Goal: Task Accomplishment & Management: Manage account settings

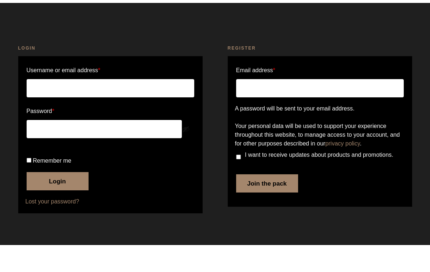
scroll to position [27, 0]
type input "[EMAIL_ADDRESS][DOMAIN_NAME]"
click at [63, 207] on button "Login" at bounding box center [58, 208] width 62 height 18
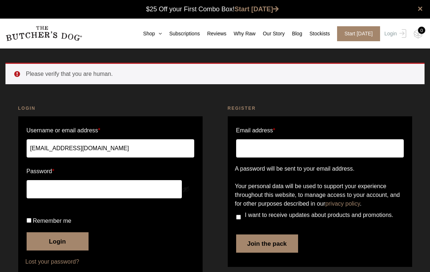
click at [0, 0] on img at bounding box center [0, 0] width 0 height 0
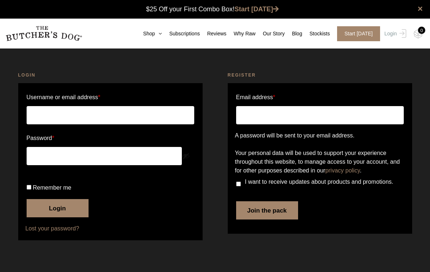
type input "[EMAIL_ADDRESS][DOMAIN_NAME]"
click at [189, 33] on link "Subscriptions" at bounding box center [181, 34] width 38 height 8
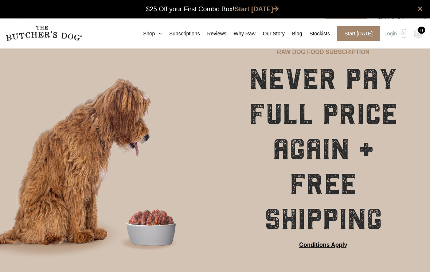
click at [183, 37] on link "Subscriptions" at bounding box center [181, 34] width 38 height 8
click at [0, 0] on img at bounding box center [0, 0] width 0 height 0
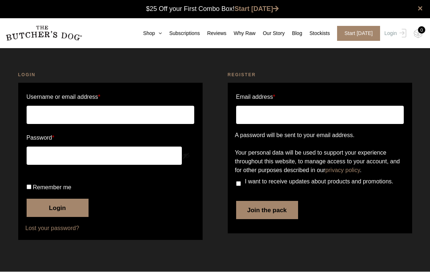
type input "[EMAIL_ADDRESS][DOMAIN_NAME]"
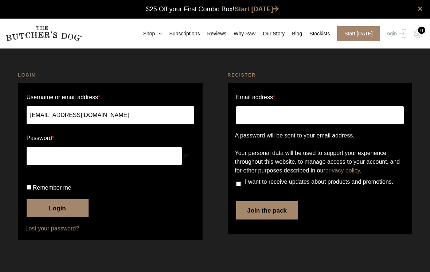
click at [76, 217] on button "Login" at bounding box center [58, 208] width 62 height 18
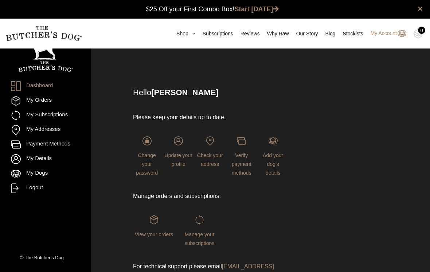
scroll to position [0, 0]
click at [62, 118] on link "My Subscriptions" at bounding box center [45, 115] width 69 height 10
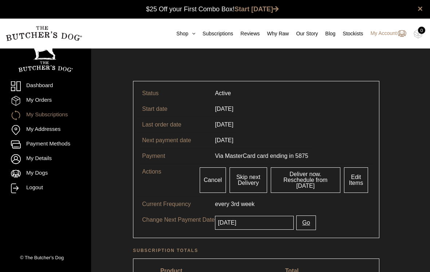
scroll to position [0, 0]
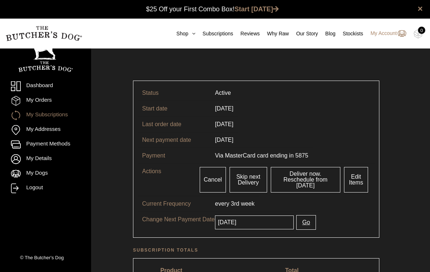
click at [355, 177] on link "Edit Items" at bounding box center [356, 179] width 24 height 25
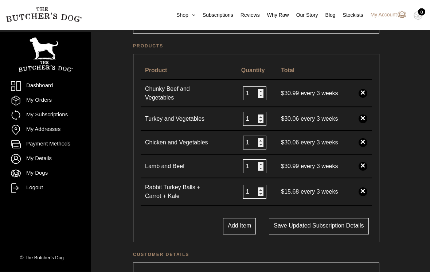
scroll to position [175, 0]
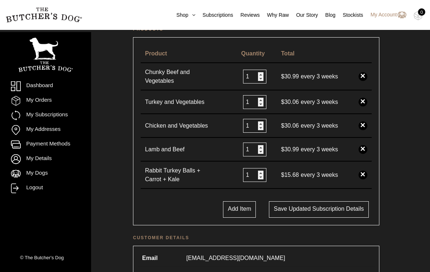
click at [363, 151] on link "×" at bounding box center [362, 149] width 9 height 9
click at [362, 170] on link "×" at bounding box center [362, 174] width 9 height 9
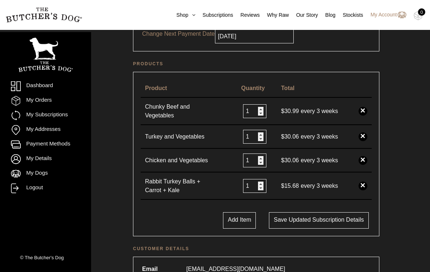
scroll to position [142, 0]
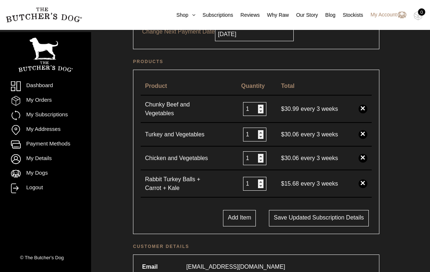
click at [363, 184] on link "×" at bounding box center [362, 183] width 9 height 9
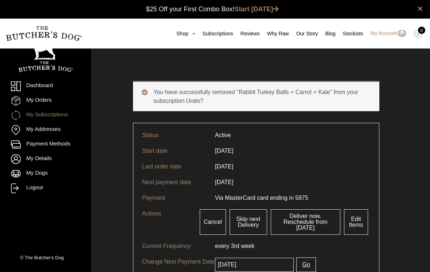
click at [354, 221] on link "Edit Items" at bounding box center [356, 221] width 24 height 25
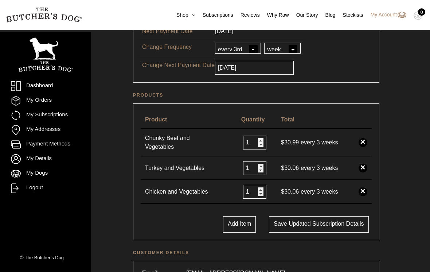
scroll to position [109, 0]
click at [232, 225] on button "Add Item" at bounding box center [239, 224] width 33 height 16
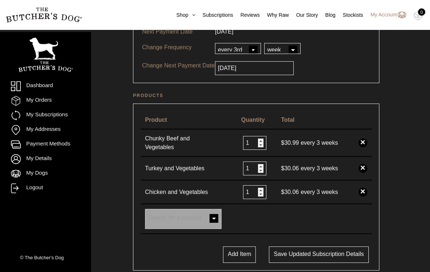
click at [214, 220] on span at bounding box center [213, 219] width 15 height 15
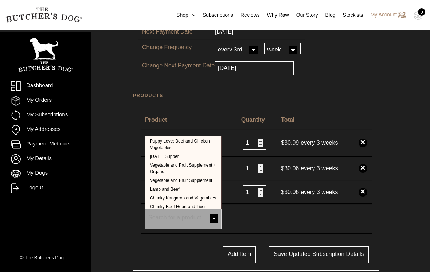
scroll to position [127, 0]
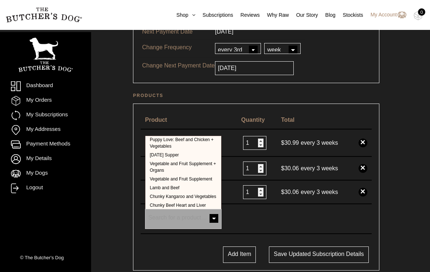
select select "241"
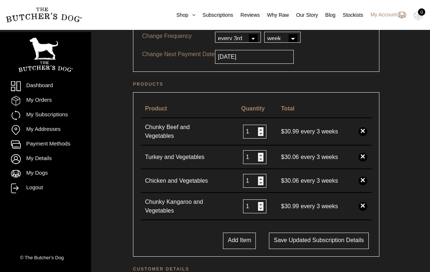
scroll to position [120, 0]
click at [346, 240] on button "Save updated subscription details" at bounding box center [318, 240] width 99 height 16
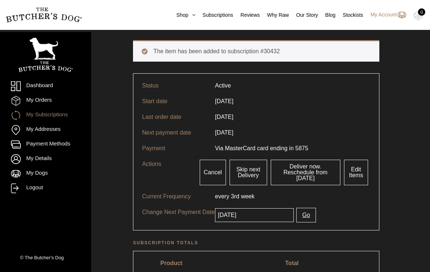
scroll to position [35, 0]
